Goal: Communication & Community: Answer question/provide support

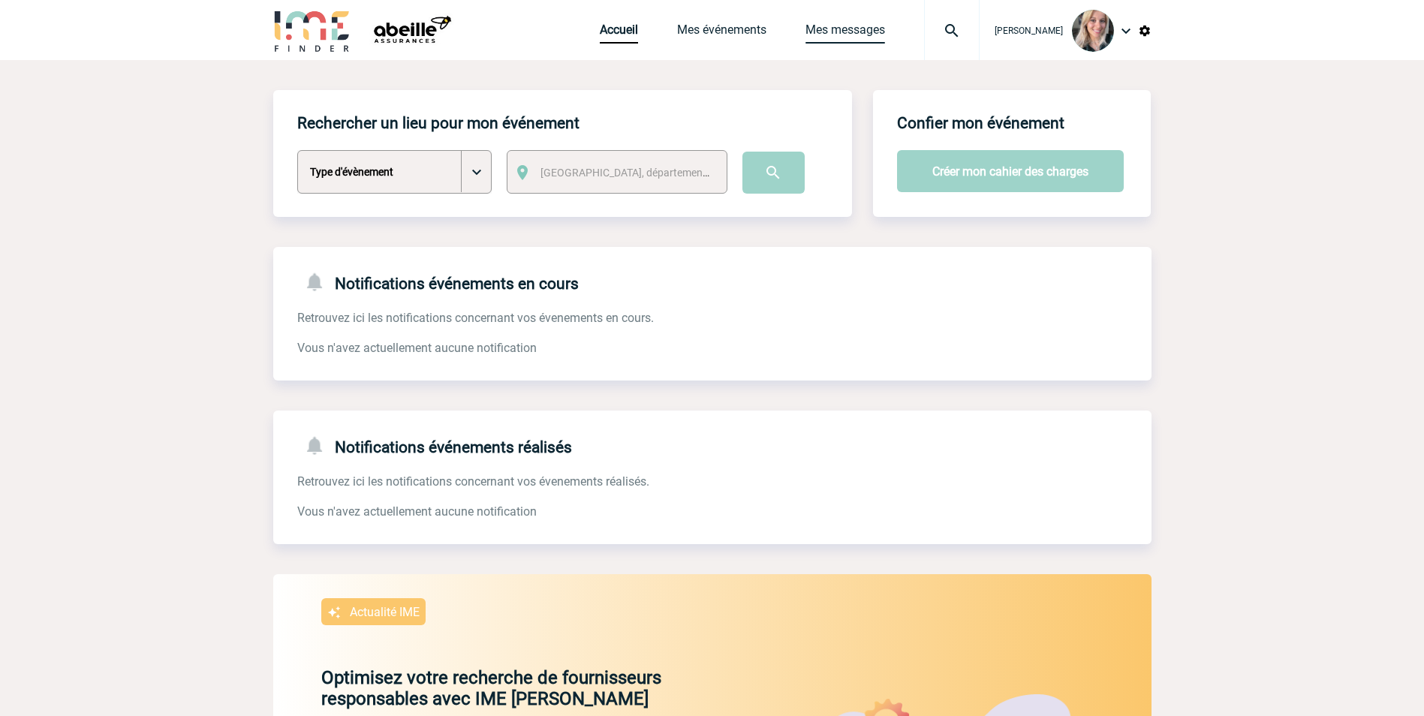
click at [857, 26] on link "Mes messages" at bounding box center [845, 33] width 80 height 21
